Goal: Information Seeking & Learning: Learn about a topic

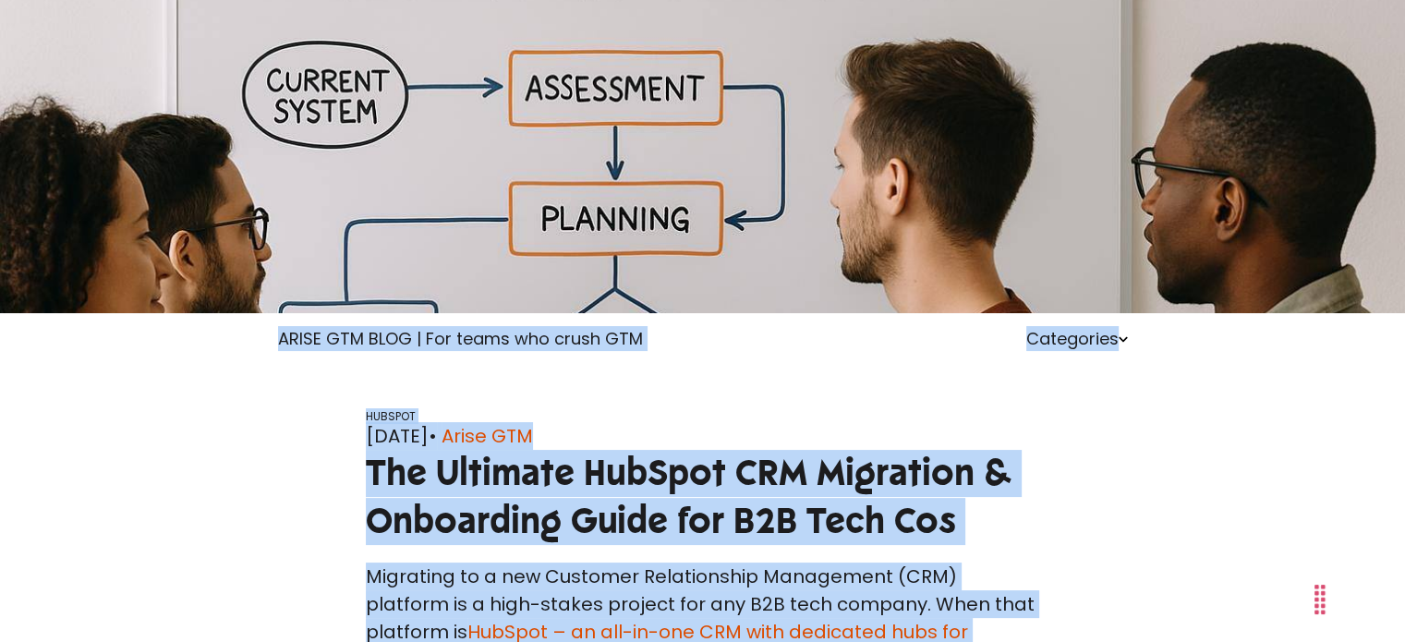
scroll to position [185, 0]
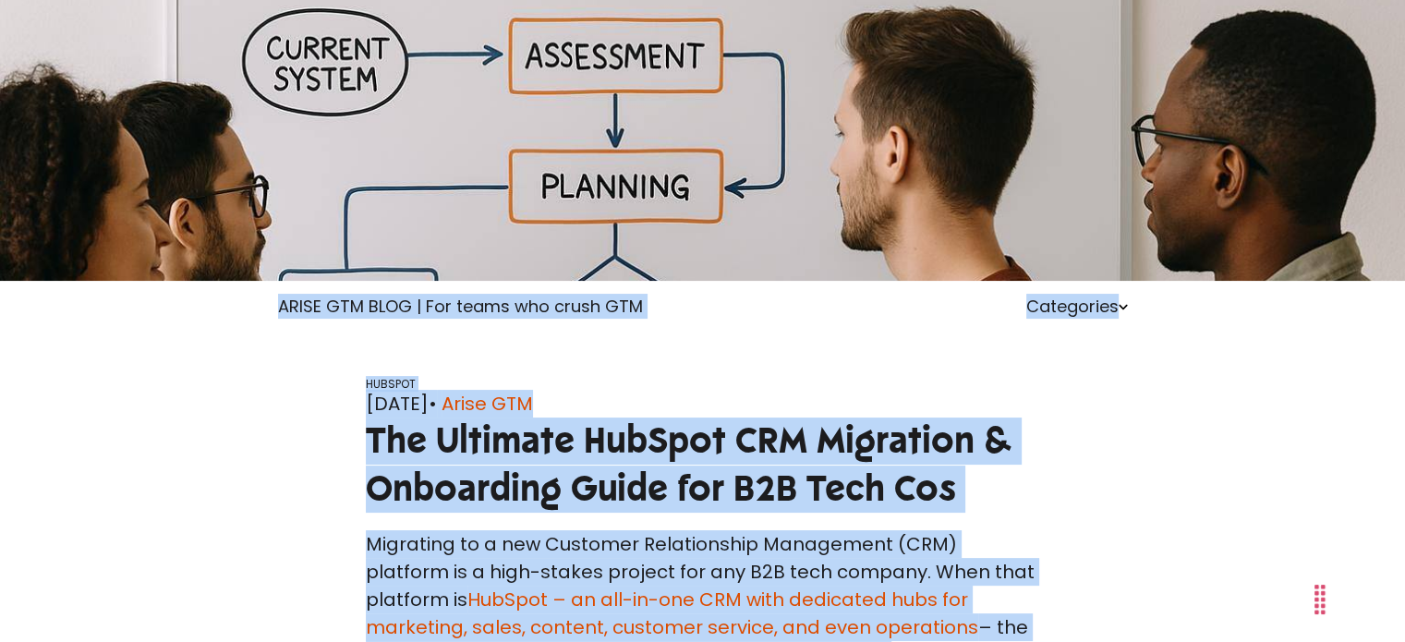
click at [521, 480] on span "The Ultimate HubSpot CRM Migration & Onboarding Guide for B2B Tech Cos" at bounding box center [689, 464] width 647 height 93
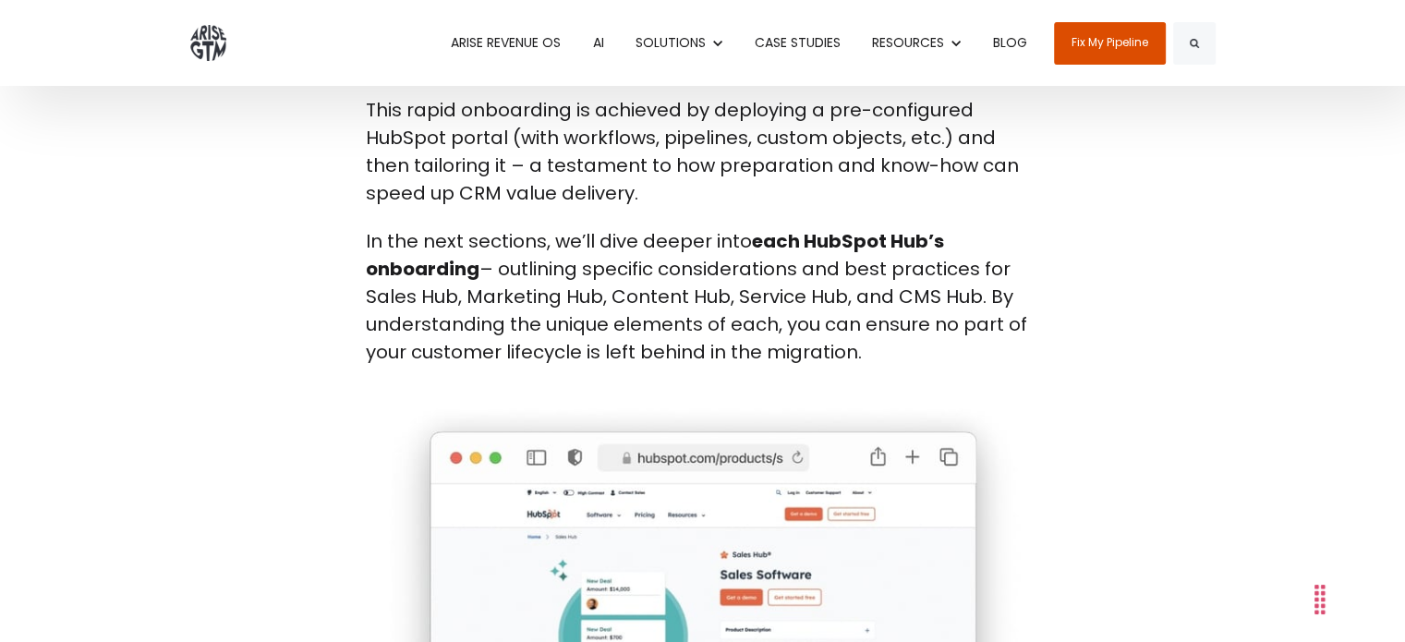
scroll to position [8500, 0]
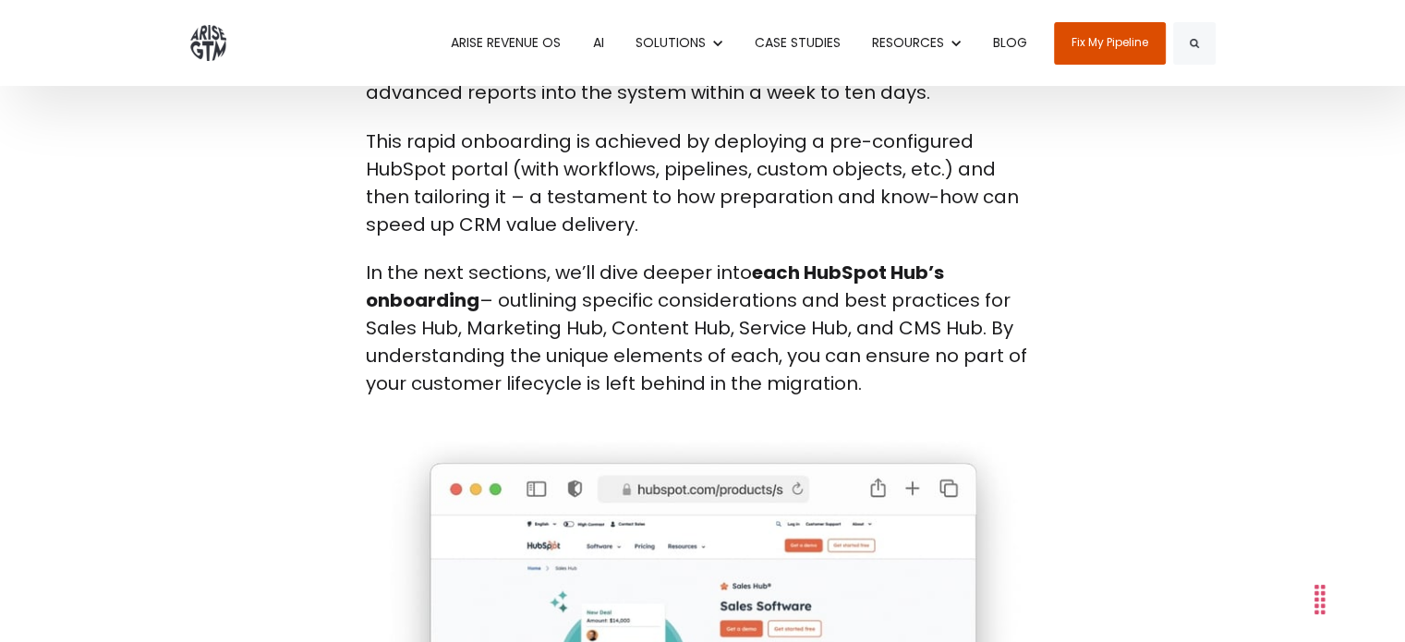
drag, startPoint x: 343, startPoint y: 407, endPoint x: 899, endPoint y: 238, distance: 581.1
copy body "Lor 13, 4715 • Ipsum DOL Sit Ametcons AdiPisc ELI Seddoeius & Temporinci Utlab …"
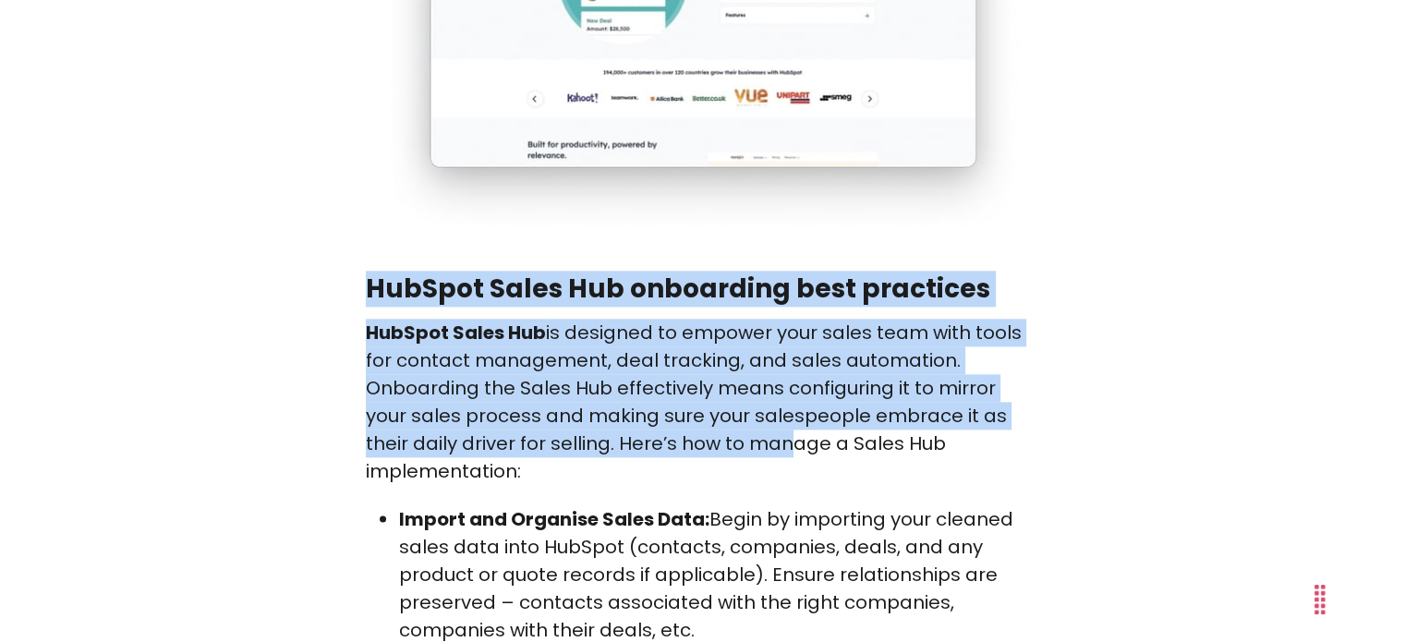
scroll to position [9239, 0]
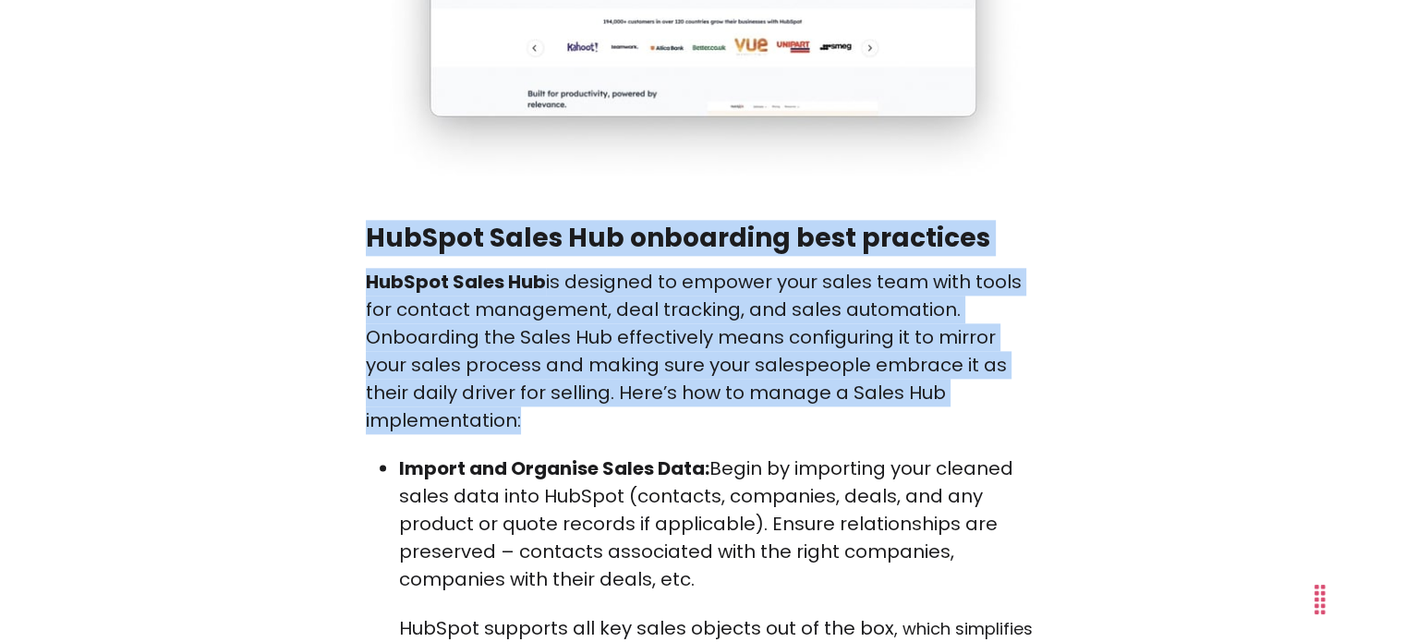
drag, startPoint x: 366, startPoint y: 283, endPoint x: 724, endPoint y: 298, distance: 358.8
click at [476, 268] on p "HubSpot Sales Hub is designed to empower your sales team with tools for contact…" at bounding box center [703, 351] width 674 height 166
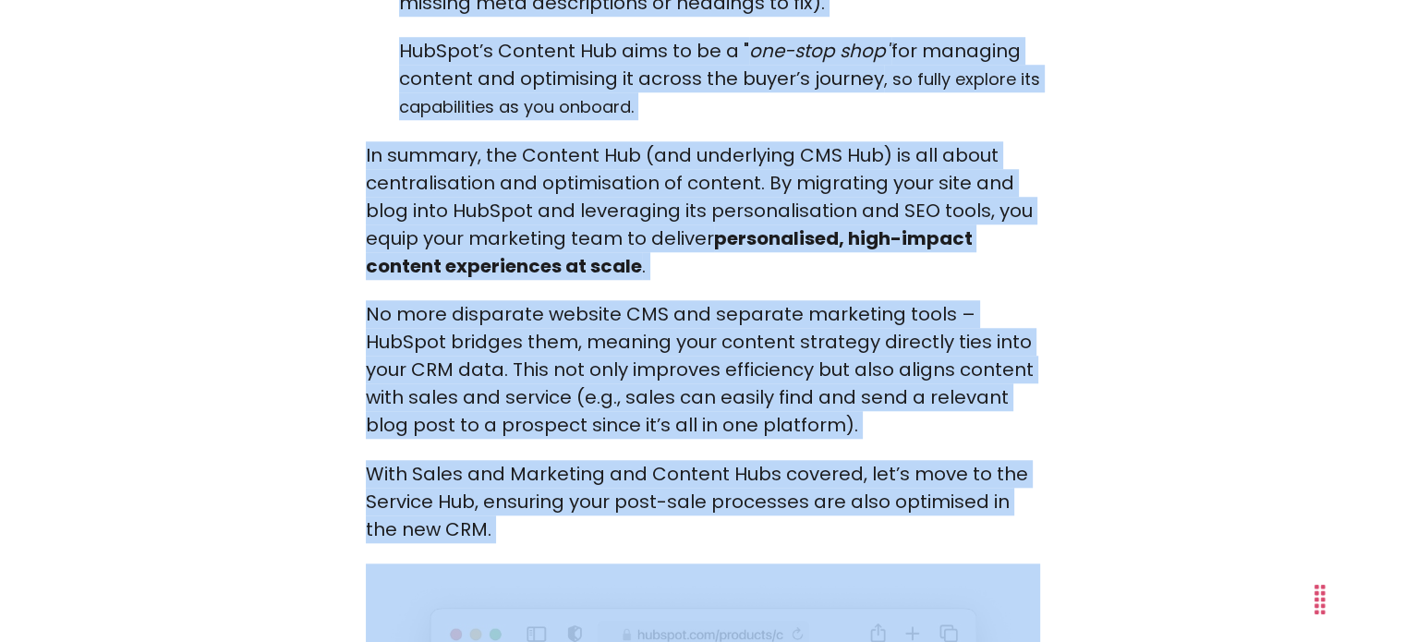
scroll to position [22728, 0]
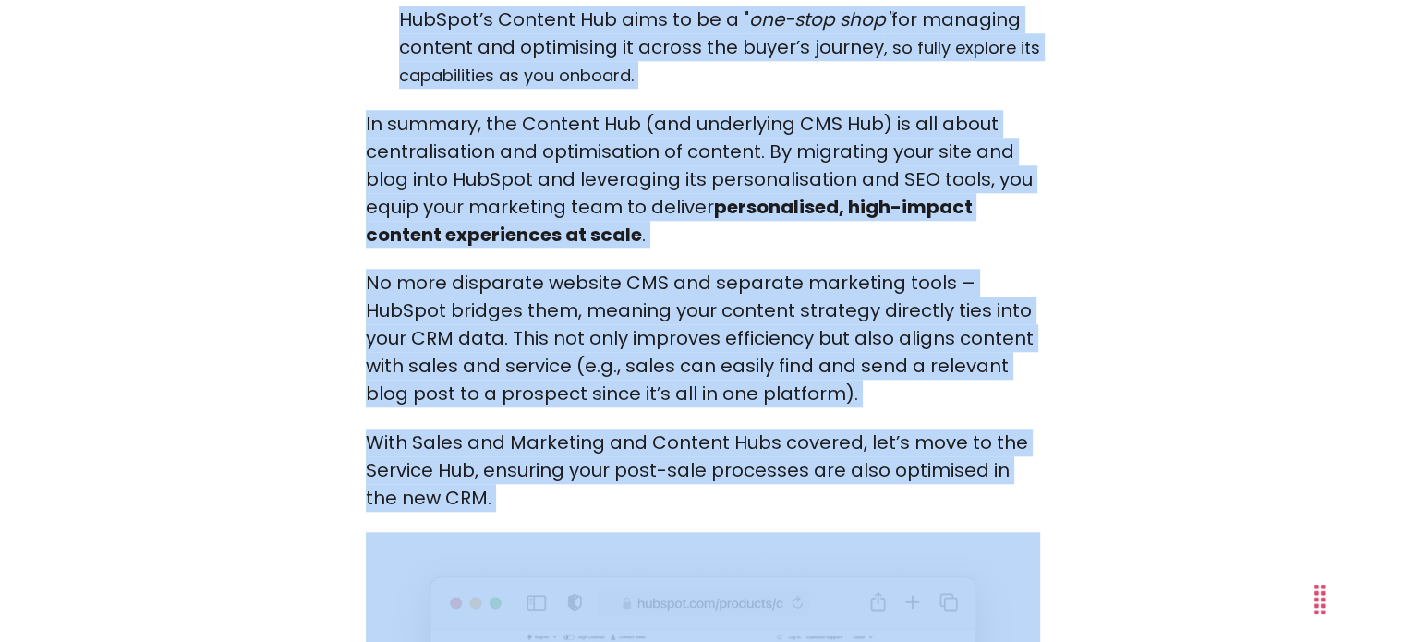
copy span "LorEmip Dolor Sit ametconsec adip elitseddo EiuSmod Tempo Inc ut laboreet do ma…"
drag, startPoint x: 351, startPoint y: 87, endPoint x: 535, endPoint y: 225, distance: 230.2
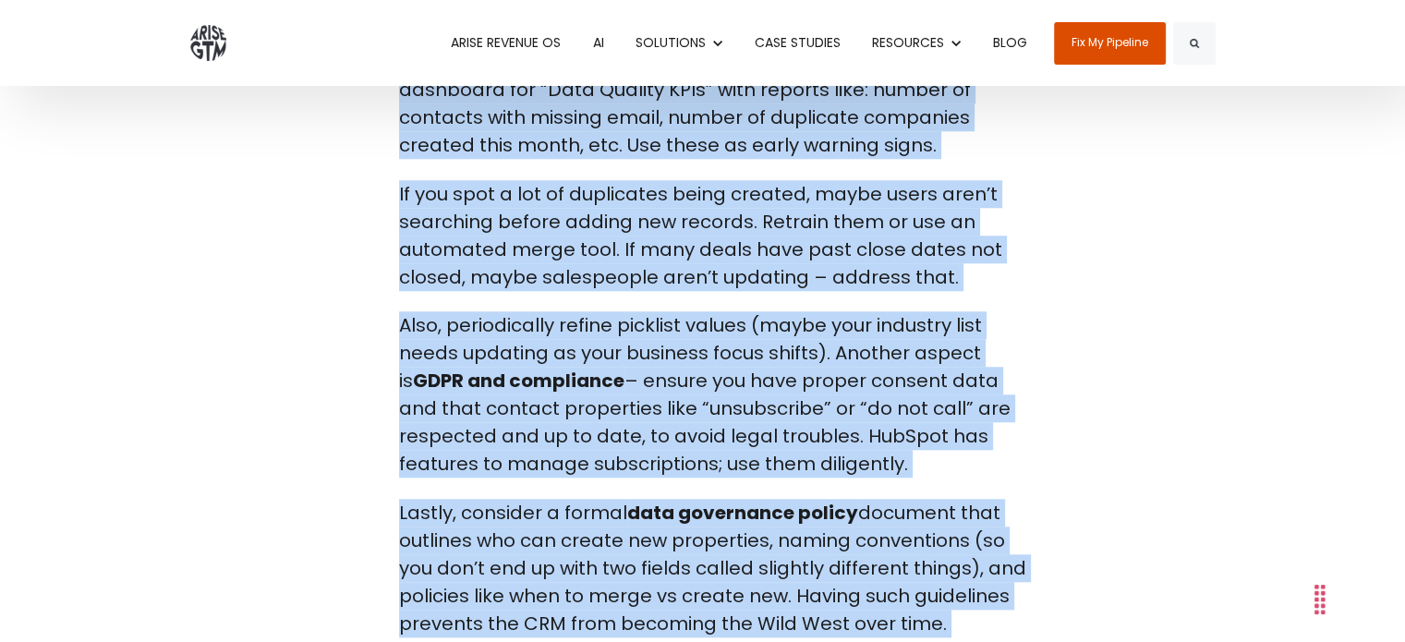
scroll to position [36957, 0]
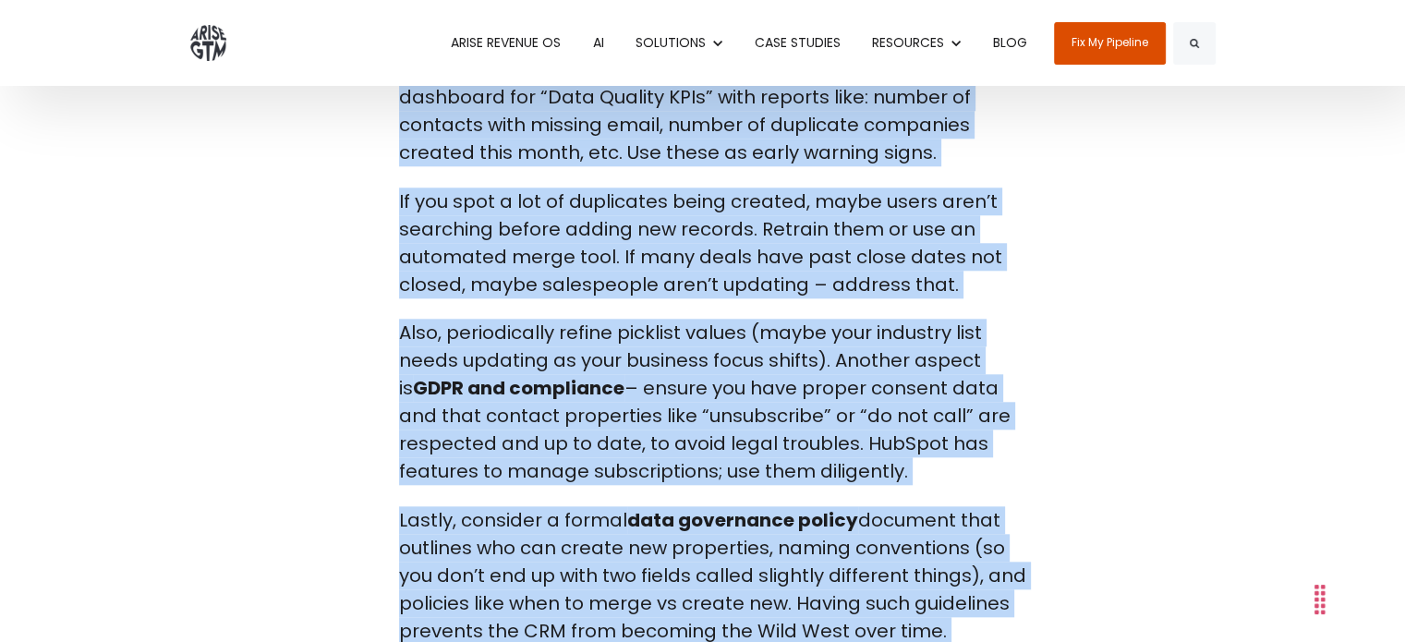
drag, startPoint x: 358, startPoint y: 411, endPoint x: 909, endPoint y: 419, distance: 550.7
copy span "LorEmip Dolorsi Ame consectetu adip elitseddo E temporinci UTL etdolorema aliqu…"
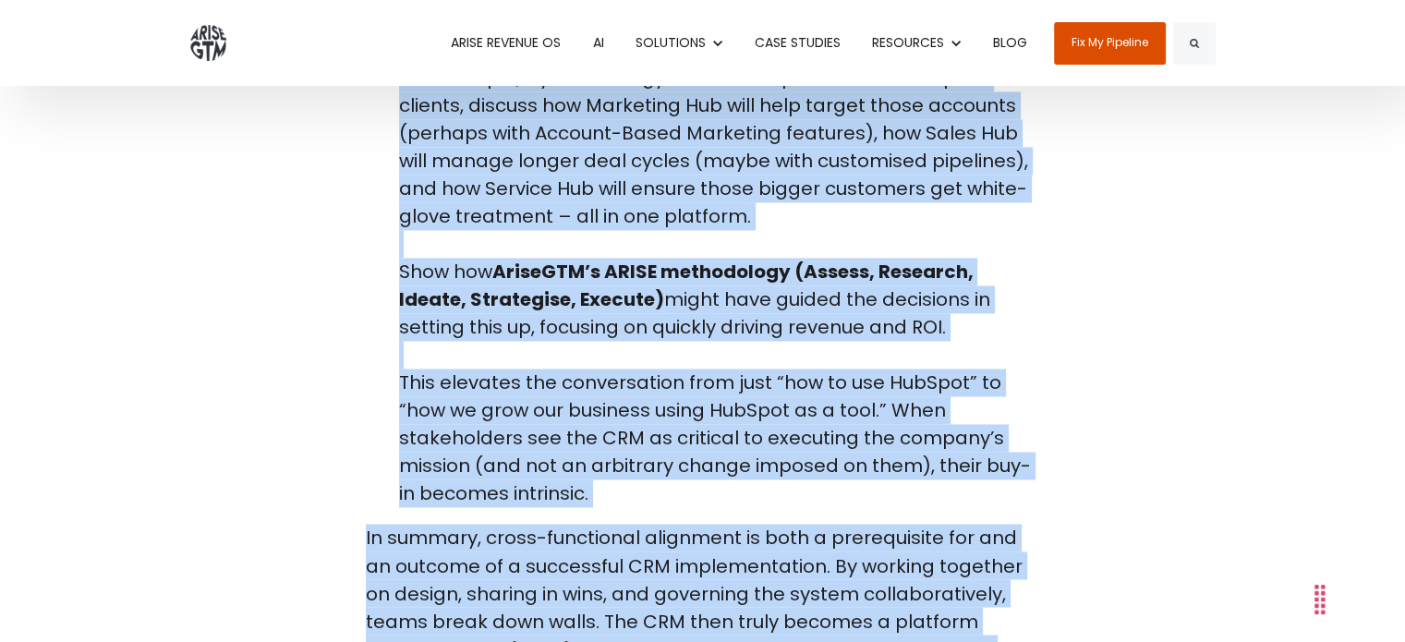
scroll to position [52109, 0]
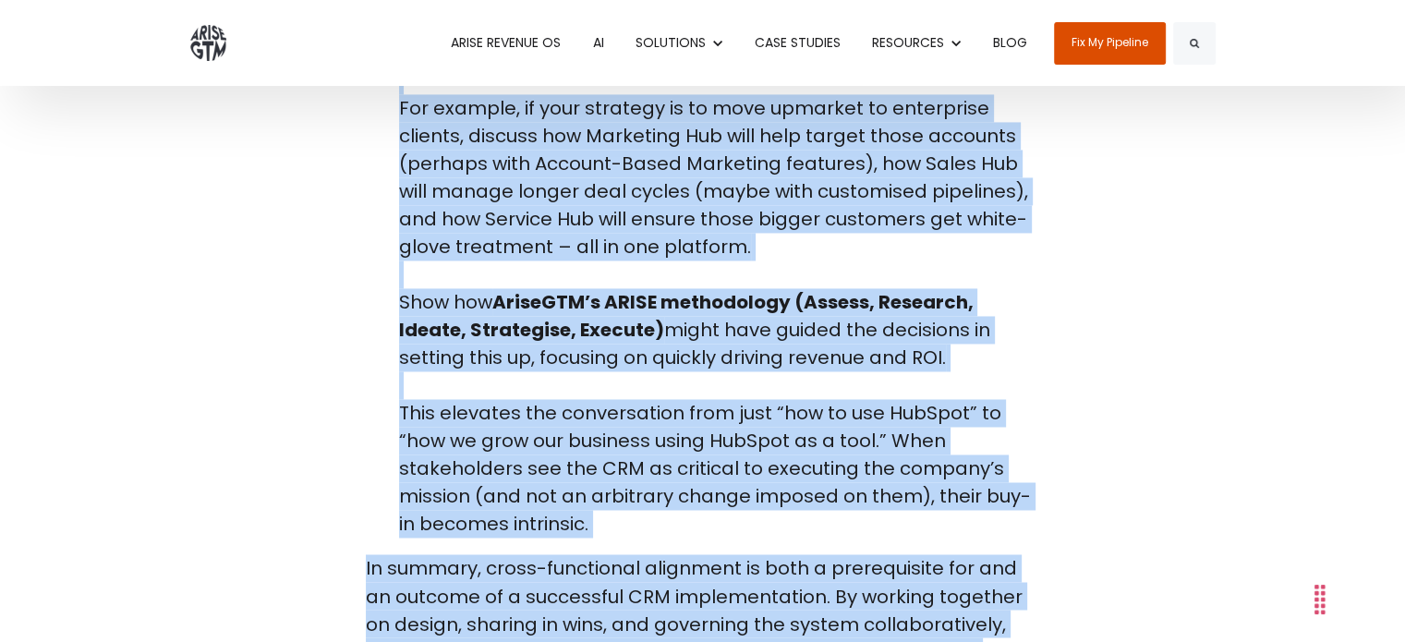
drag, startPoint x: 528, startPoint y: 206, endPoint x: 940, endPoint y: 177, distance: 412.1
copy span "Loremip dolo sitametc adi elitsed doeiusmo Temp inc utla etdo-magnaaliqu ENI ad…"
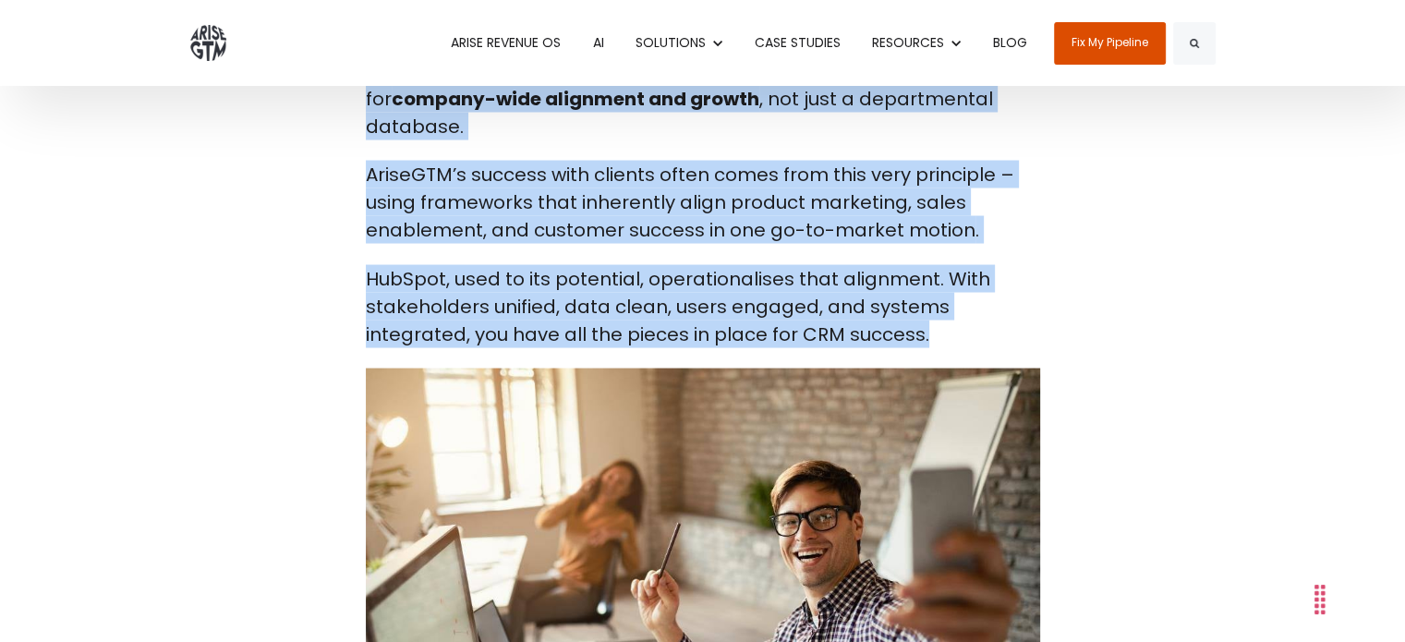
scroll to position [52479, 0]
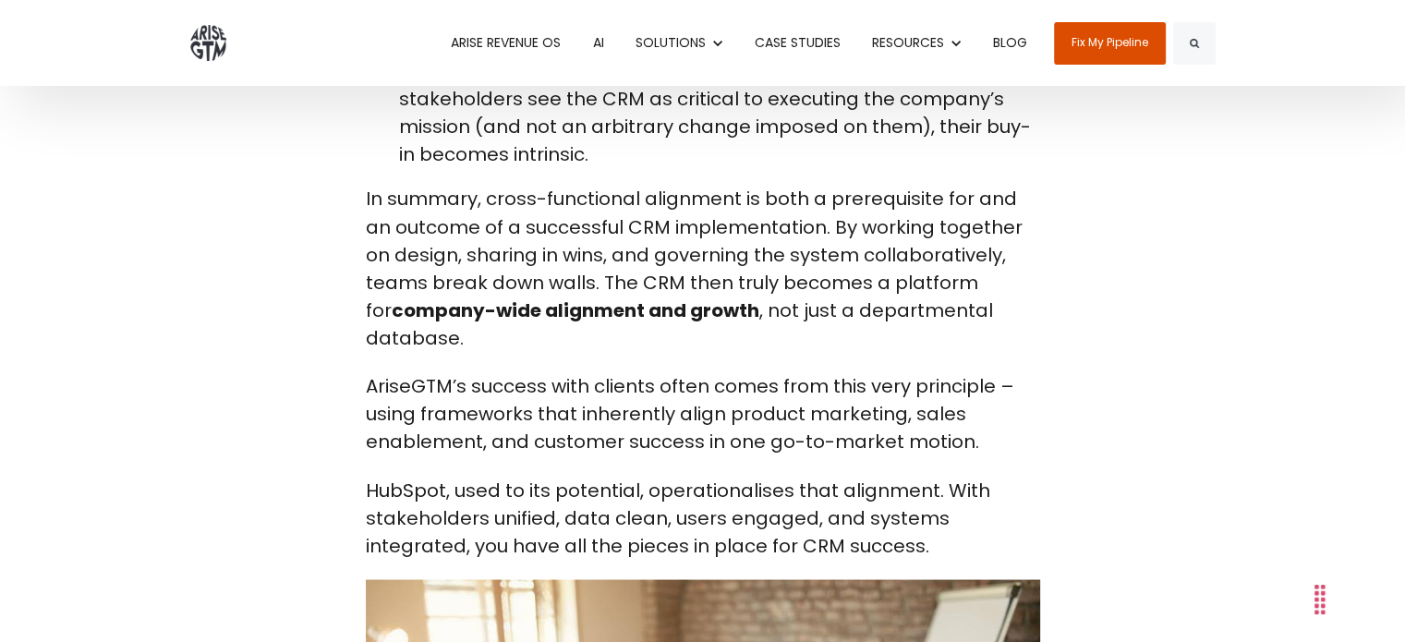
drag, startPoint x: 363, startPoint y: 320, endPoint x: 840, endPoint y: 416, distance: 486.3
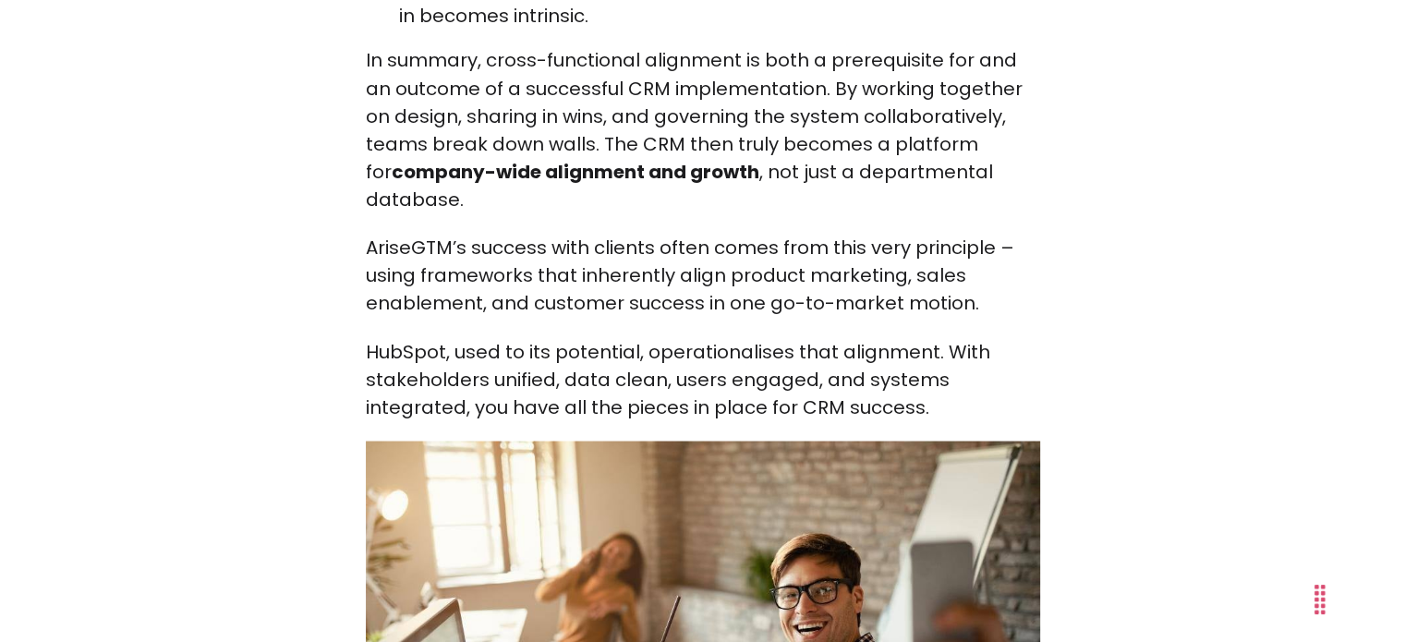
scroll to position [52663, 0]
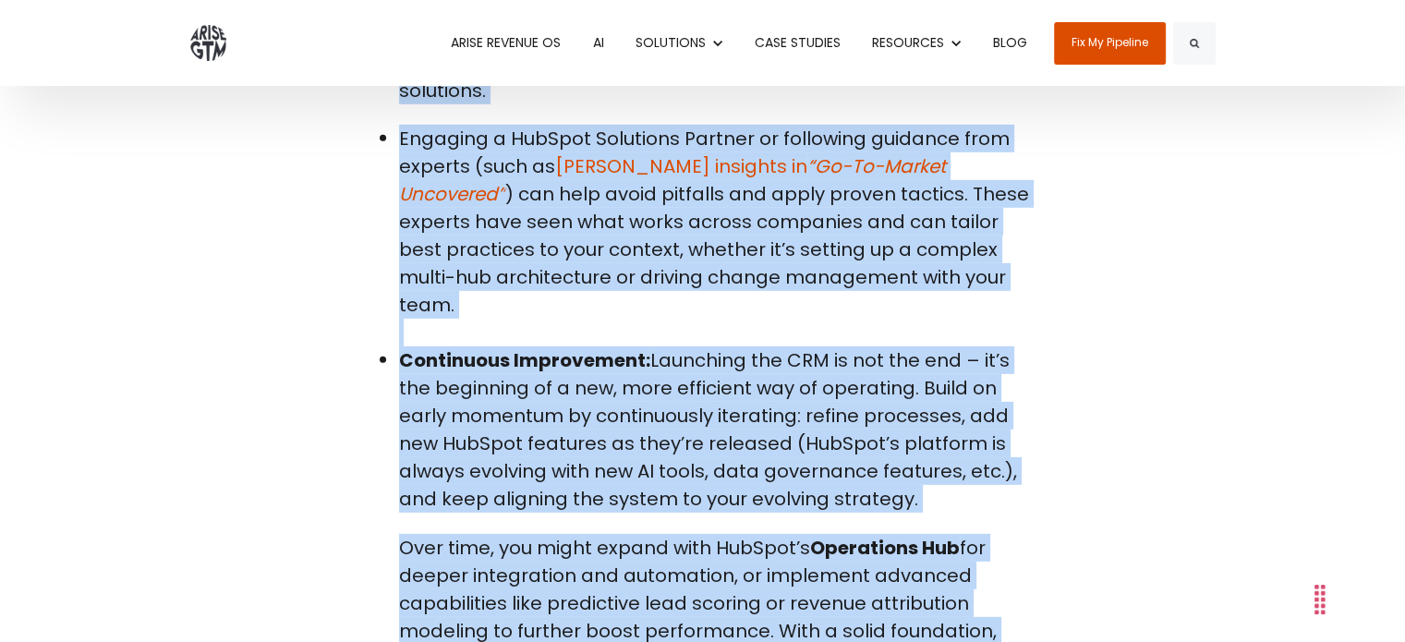
scroll to position [54709, 0]
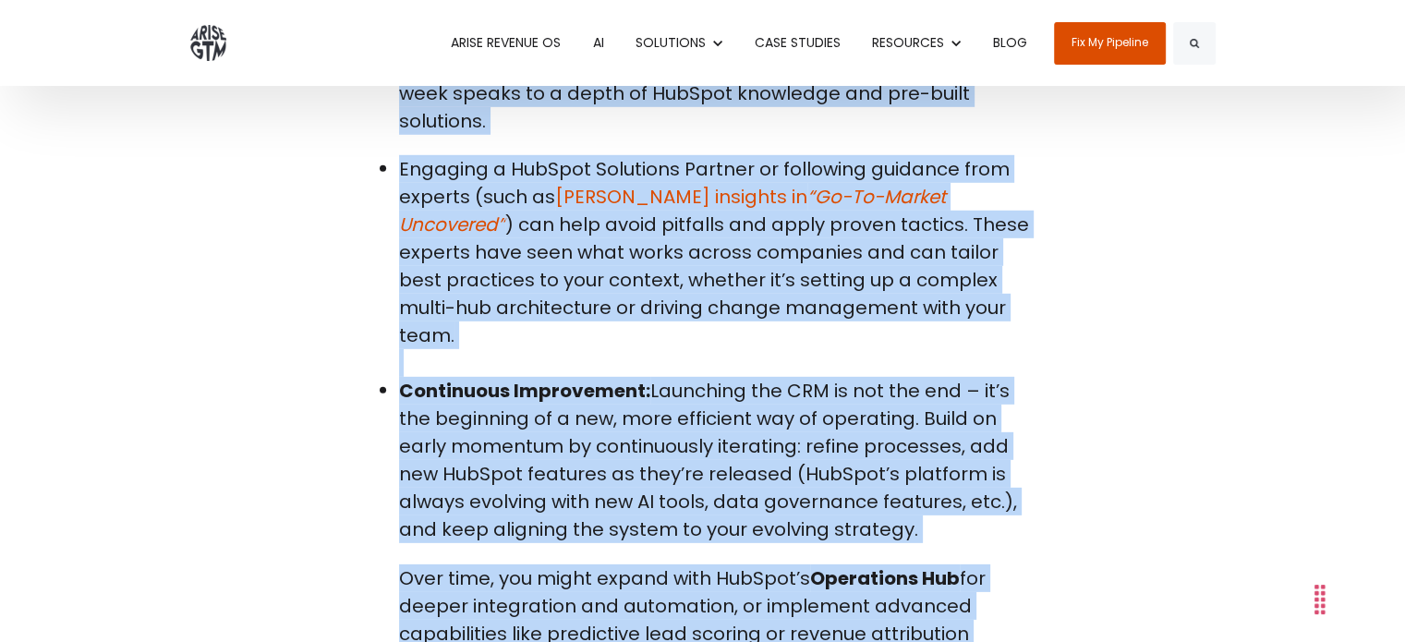
copy span "Loremipsum: Dolorsitamet Co-Ad-Elitse doeiusm temp IncIdid utl etd magna aliqua…"
drag, startPoint x: 361, startPoint y: 149, endPoint x: 1026, endPoint y: 493, distance: 749.2
